Goal: Information Seeking & Learning: Check status

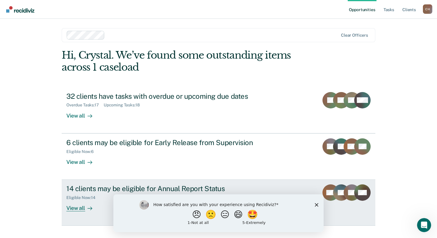
click at [79, 207] on div "View all" at bounding box center [82, 205] width 33 height 11
